Goal: Information Seeking & Learning: Learn about a topic

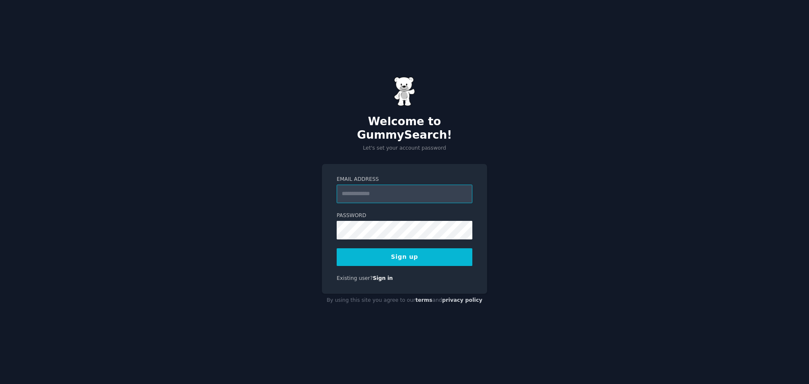
click at [356, 193] on input "Email Address" at bounding box center [405, 193] width 136 height 19
type input "**********"
click at [244, 243] on div "**********" at bounding box center [404, 192] width 809 height 384
click at [202, 232] on div "**********" at bounding box center [404, 192] width 809 height 384
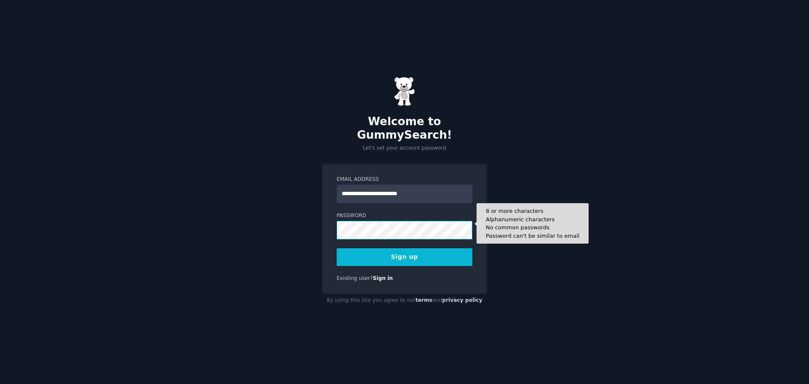
click at [337, 248] on button "Sign up" at bounding box center [405, 257] width 136 height 18
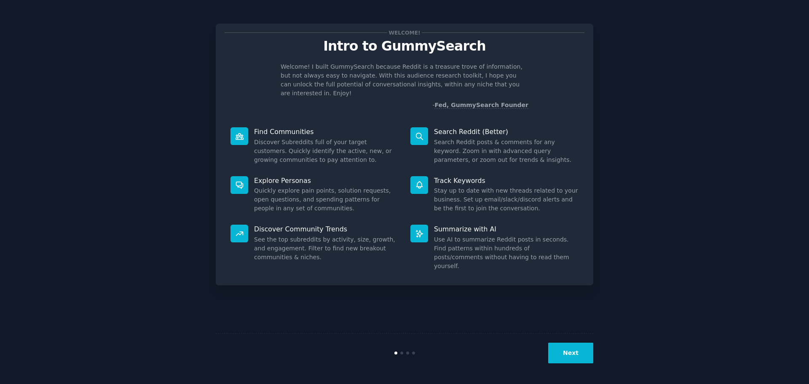
click at [568, 352] on button "Next" at bounding box center [570, 352] width 45 height 21
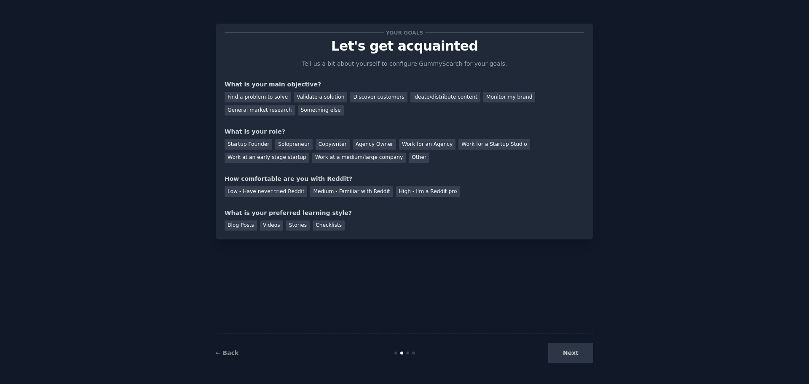
click at [568, 352] on div "Next" at bounding box center [530, 352] width 126 height 21
click at [409, 162] on div "Other" at bounding box center [419, 157] width 21 height 11
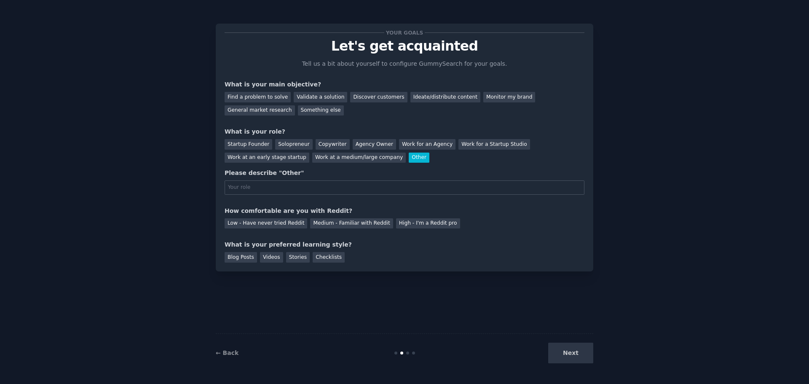
click at [409, 160] on div "Other" at bounding box center [419, 157] width 21 height 11
click at [331, 159] on div "Startup Founder Solopreneur Copywriter Agency Owner Work for an Agency Work for…" at bounding box center [405, 149] width 360 height 27
click at [566, 350] on div "Next" at bounding box center [530, 352] width 126 height 21
click at [298, 112] on div "Something else" at bounding box center [321, 110] width 46 height 11
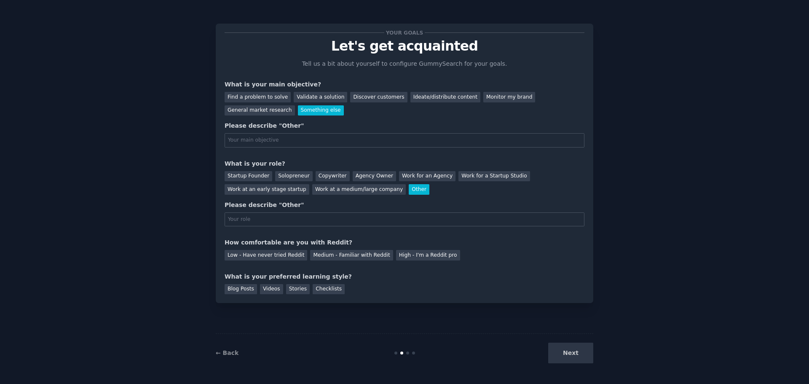
click at [275, 136] on input "text" at bounding box center [405, 140] width 360 height 14
type input "to learn new things"
click at [237, 214] on input "text" at bounding box center [405, 219] width 360 height 14
click at [239, 219] on input "text" at bounding box center [405, 219] width 360 height 14
type input "Software tester"
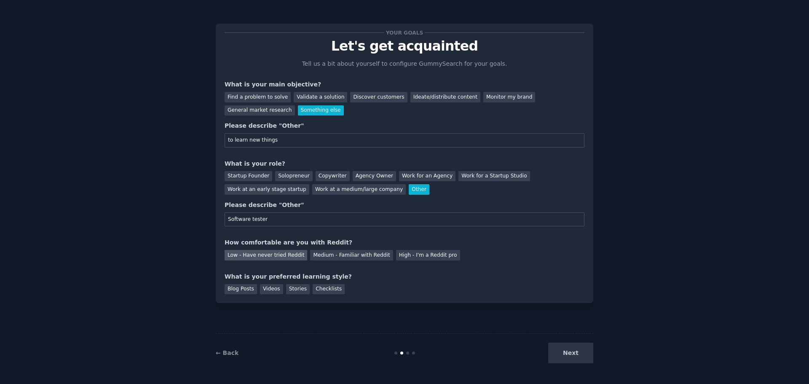
click at [244, 255] on div "Low - Have never tried Reddit" at bounding box center [266, 255] width 83 height 11
click at [238, 291] on div "Blog Posts" at bounding box center [241, 289] width 32 height 11
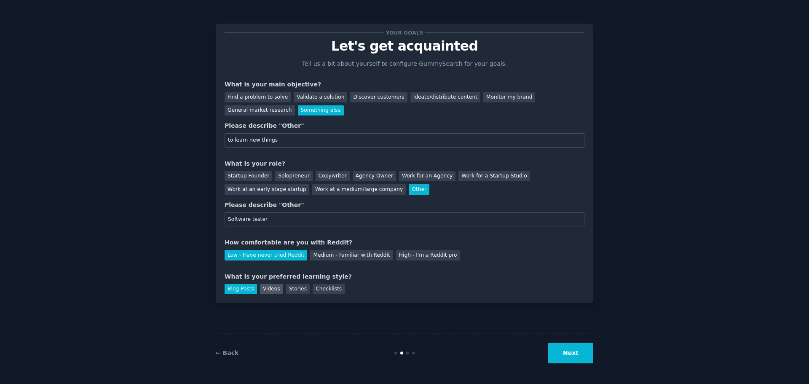
click at [262, 293] on div "Videos" at bounding box center [271, 289] width 23 height 11
click at [287, 293] on div "Stories" at bounding box center [298, 289] width 24 height 11
click at [310, 295] on div "Your goals Let's get acquainted Tell us a bit about yourself to configure Gummy…" at bounding box center [404, 163] width 377 height 279
click at [318, 289] on div "Checklists" at bounding box center [329, 289] width 32 height 11
click at [593, 354] on button "Next" at bounding box center [570, 352] width 45 height 21
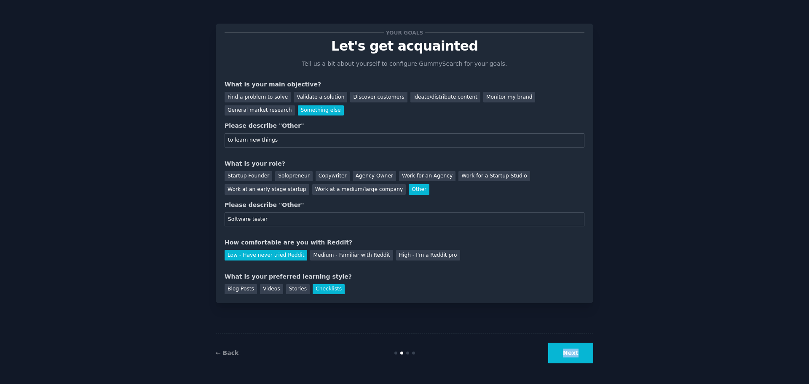
click at [593, 354] on div "Next" at bounding box center [530, 352] width 126 height 21
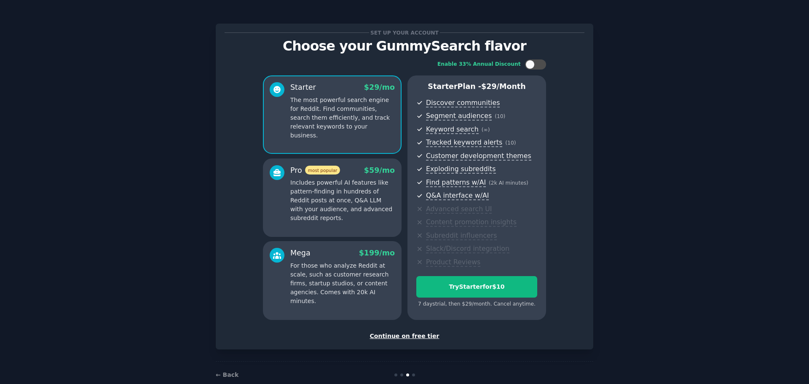
click at [409, 332] on div "Continue on free tier" at bounding box center [405, 335] width 360 height 9
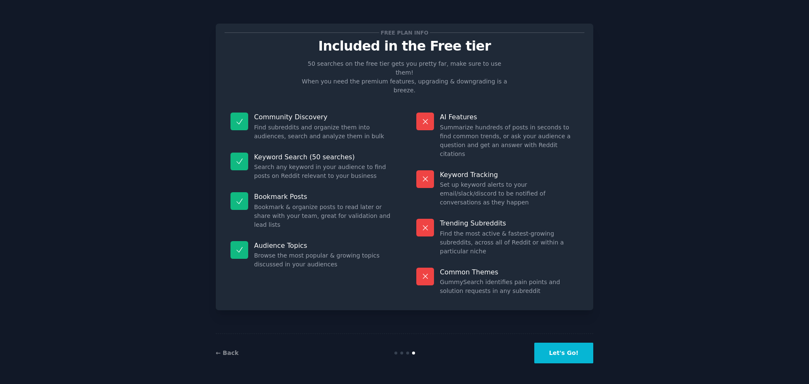
click at [581, 348] on button "Let's Go!" at bounding box center [563, 352] width 59 height 21
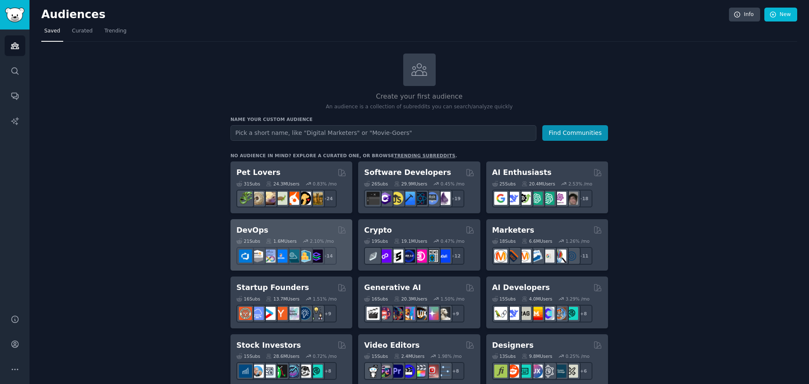
click at [254, 237] on div "21 Sub s 1.6M Users 2.10 % /mo + 14" at bounding box center [291, 249] width 110 height 29
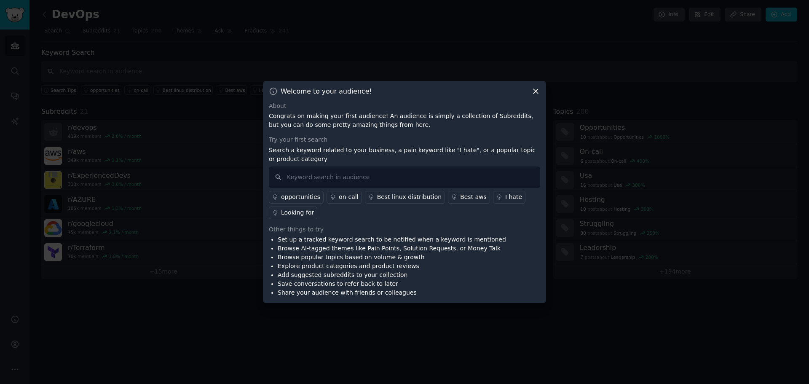
click at [531, 93] on icon at bounding box center [535, 91] width 9 height 9
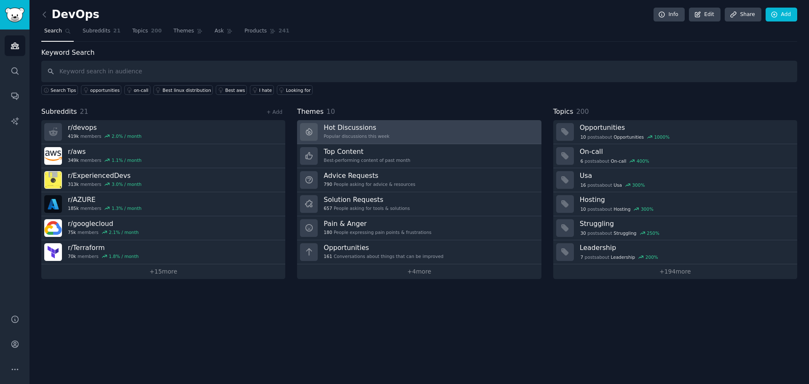
click at [327, 123] on h3 "Hot Discussions" at bounding box center [356, 127] width 66 height 9
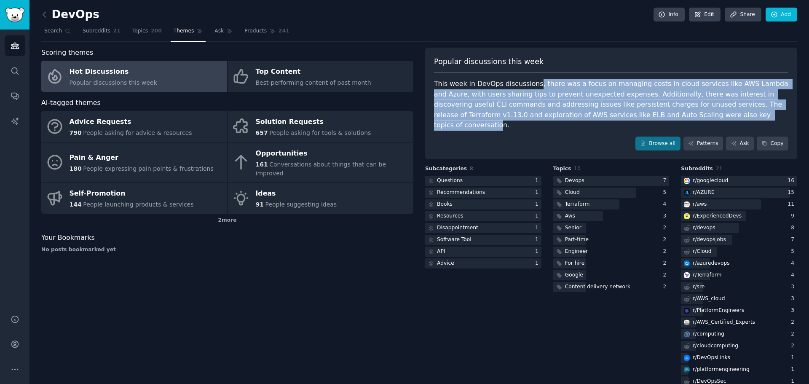
drag, startPoint x: 527, startPoint y: 87, endPoint x: 693, endPoint y: 116, distance: 169.0
click at [693, 116] on div "This week in DevOps discussions, there was a focus on managing costs in cloud s…" at bounding box center [611, 105] width 354 height 52
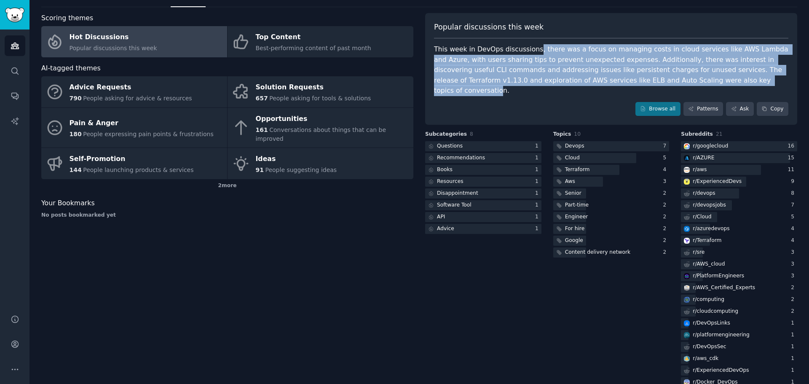
scroll to position [41, 0]
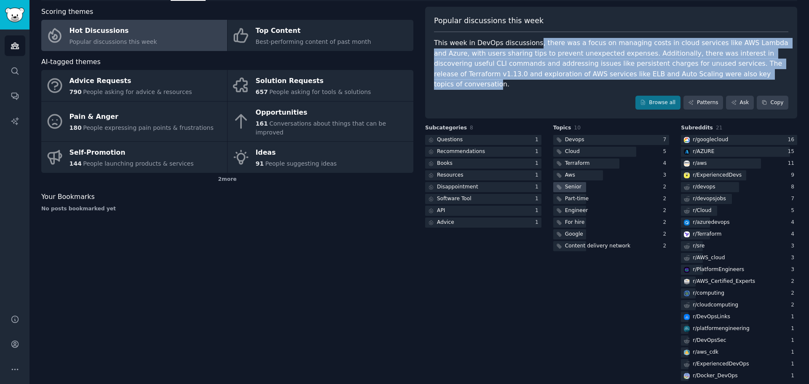
click at [565, 183] on div "Senior" at bounding box center [573, 187] width 16 height 8
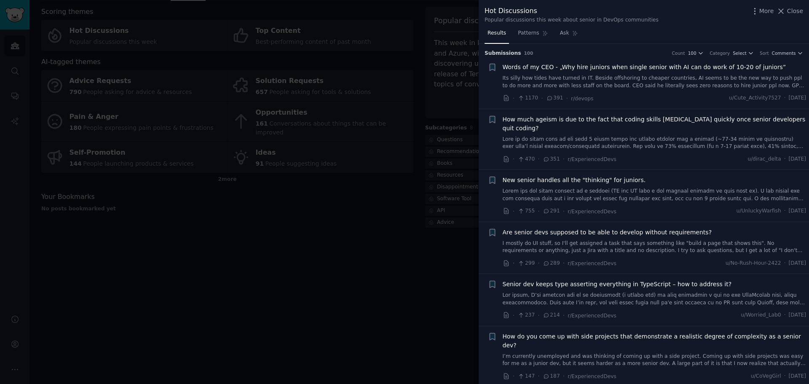
click at [416, 203] on div at bounding box center [404, 192] width 809 height 384
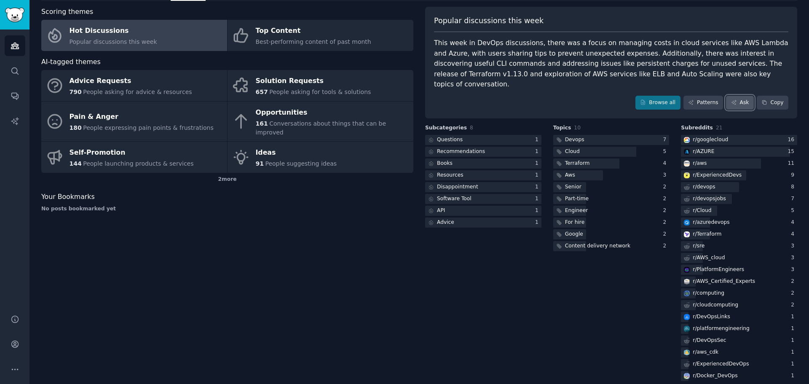
click at [744, 96] on link "Ask" at bounding box center [740, 103] width 28 height 14
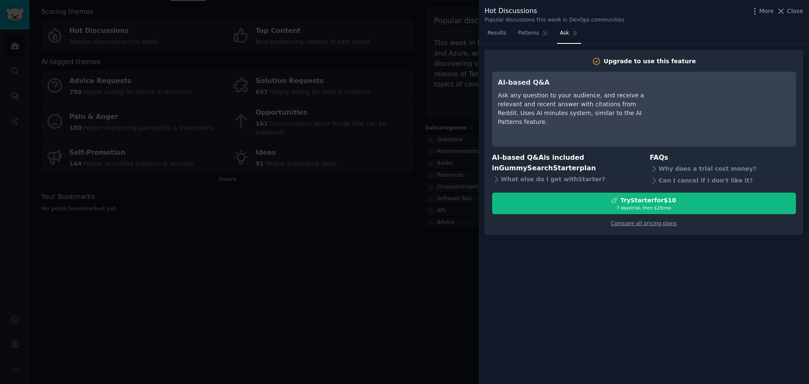
click at [437, 239] on div at bounding box center [404, 192] width 809 height 384
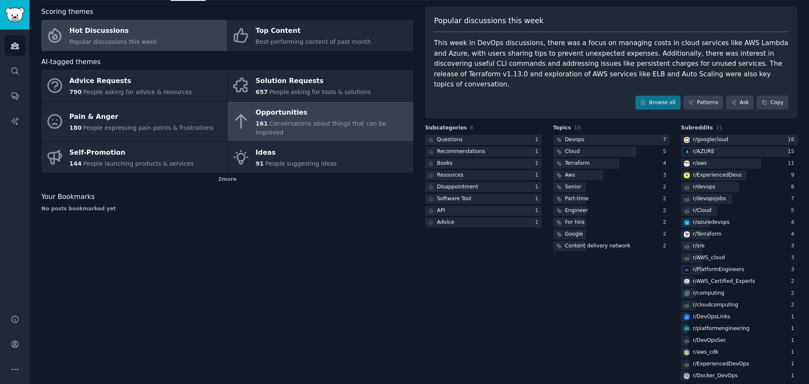
click at [275, 112] on div "Opportunities" at bounding box center [332, 112] width 153 height 13
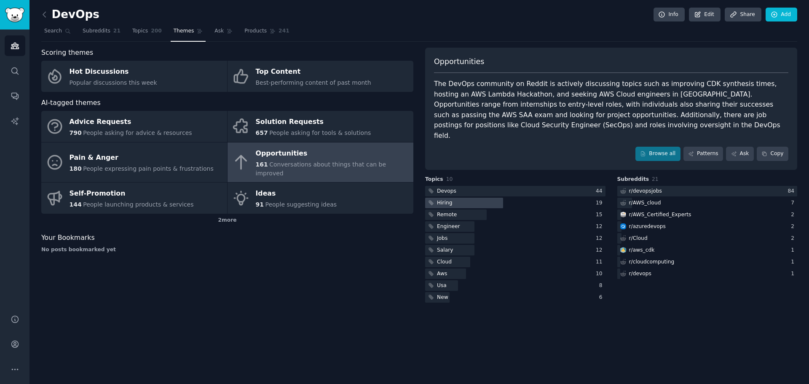
click at [464, 198] on div at bounding box center [464, 203] width 78 height 11
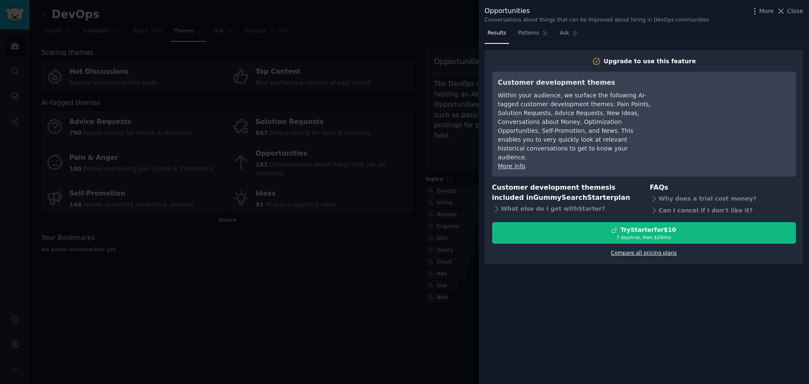
click at [635, 250] on link "Compare all pricing plans" at bounding box center [644, 253] width 66 height 6
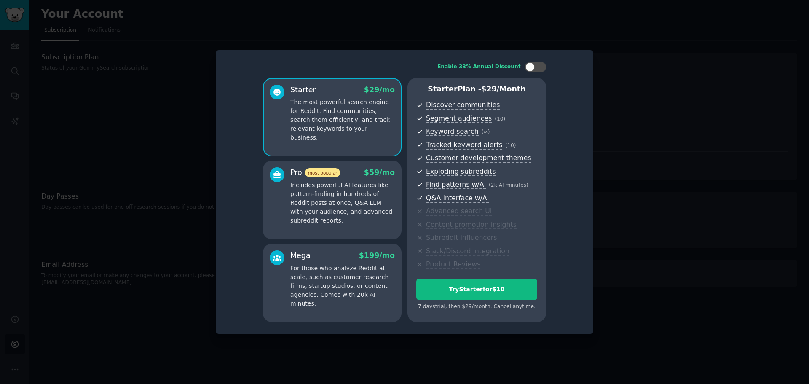
click at [536, 59] on div "Enable 33% Annual Discount Starter $ 29 /mo The most powerful search engine for…" at bounding box center [405, 192] width 366 height 272
click at [535, 62] on div at bounding box center [535, 67] width 21 height 10
checkbox input "true"
click at [651, 175] on div at bounding box center [404, 192] width 809 height 384
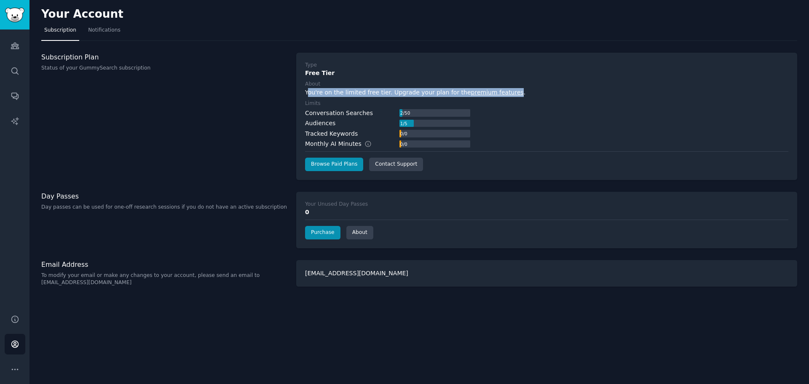
drag, startPoint x: 309, startPoint y: 91, endPoint x: 498, endPoint y: 92, distance: 189.6
click at [498, 92] on div "You're on the limited free tier. Upgrade your plan for the premium features ." at bounding box center [546, 92] width 483 height 9
click at [14, 38] on link "Audiences" at bounding box center [15, 45] width 21 height 21
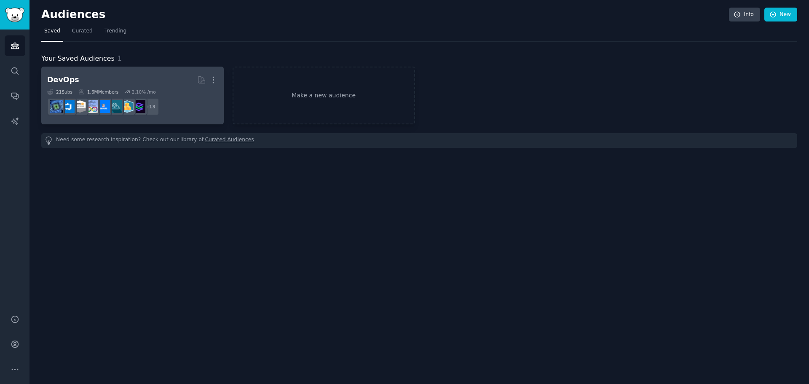
click at [162, 101] on dd "r/Docker_DevOps + 13" at bounding box center [132, 107] width 171 height 24
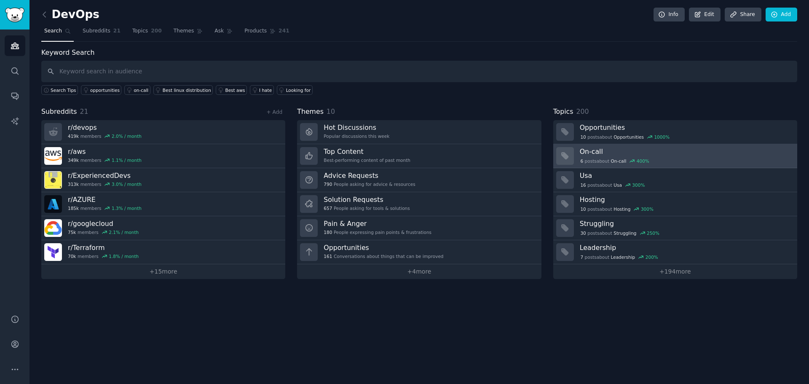
click at [599, 152] on h3 "On-call" at bounding box center [685, 151] width 211 height 9
